Goal: Task Accomplishment & Management: Complete application form

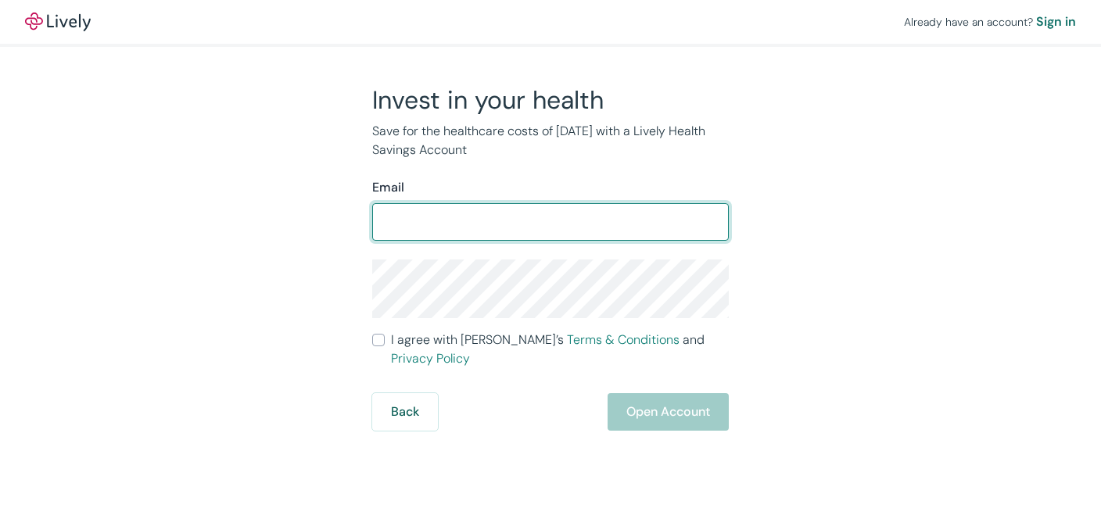
click at [372, 334] on input "I agree with Lively’s Terms & Conditions and Privacy Policy" at bounding box center [378, 340] width 13 height 13
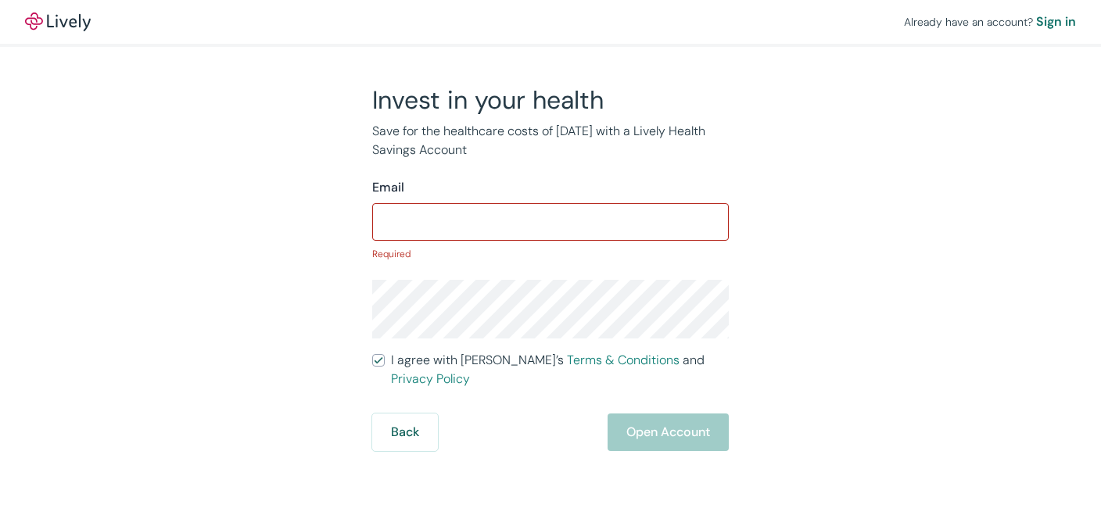
click at [372, 354] on input "I agree with Lively’s Terms & Conditions and Privacy Policy" at bounding box center [378, 360] width 13 height 13
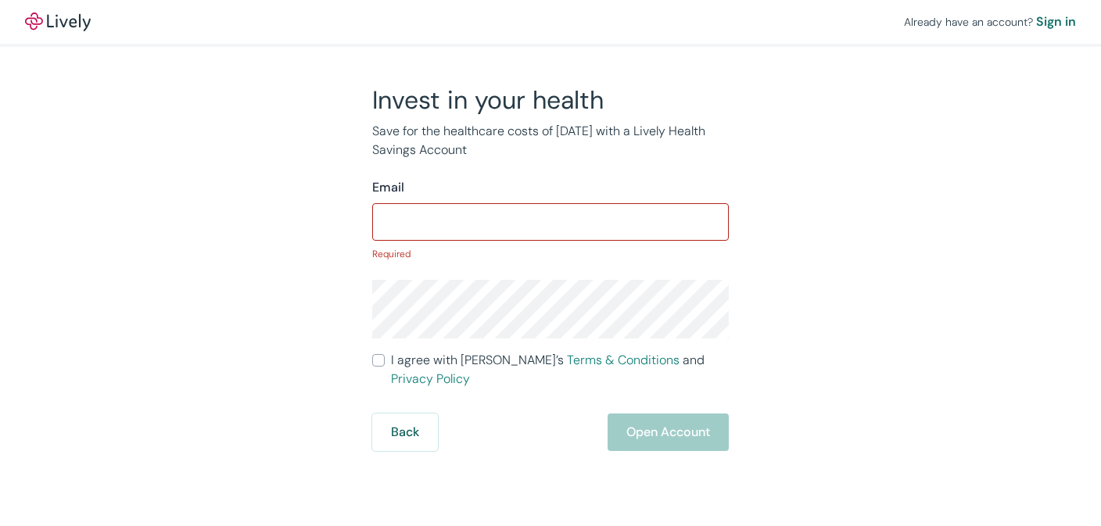
click at [372, 354] on input "I agree with Lively’s Terms & Conditions and Privacy Policy" at bounding box center [378, 360] width 13 height 13
checkbox input "false"
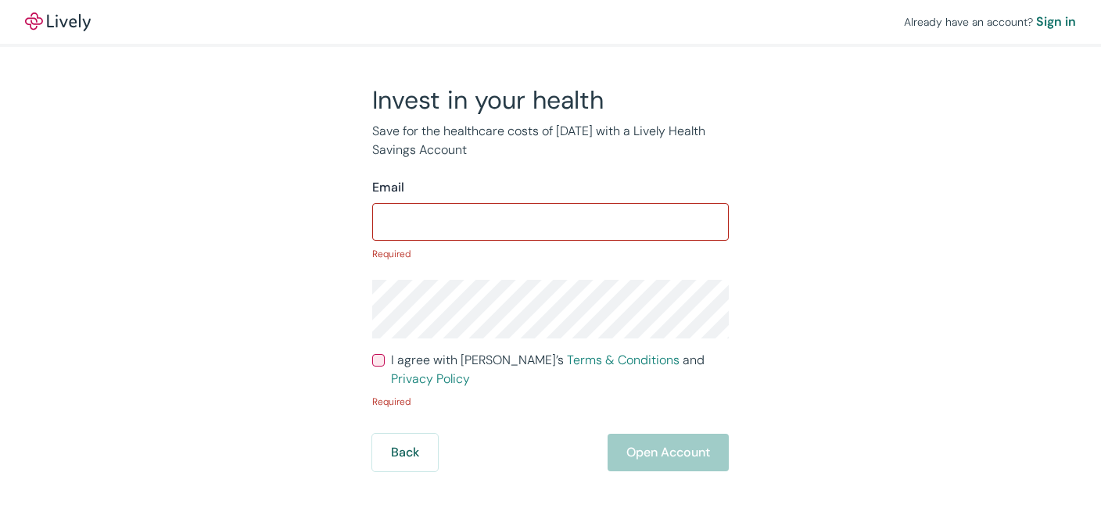
click at [1037, 21] on div "Sign in" at bounding box center [1057, 22] width 40 height 19
